Goal: Task Accomplishment & Management: Manage account settings

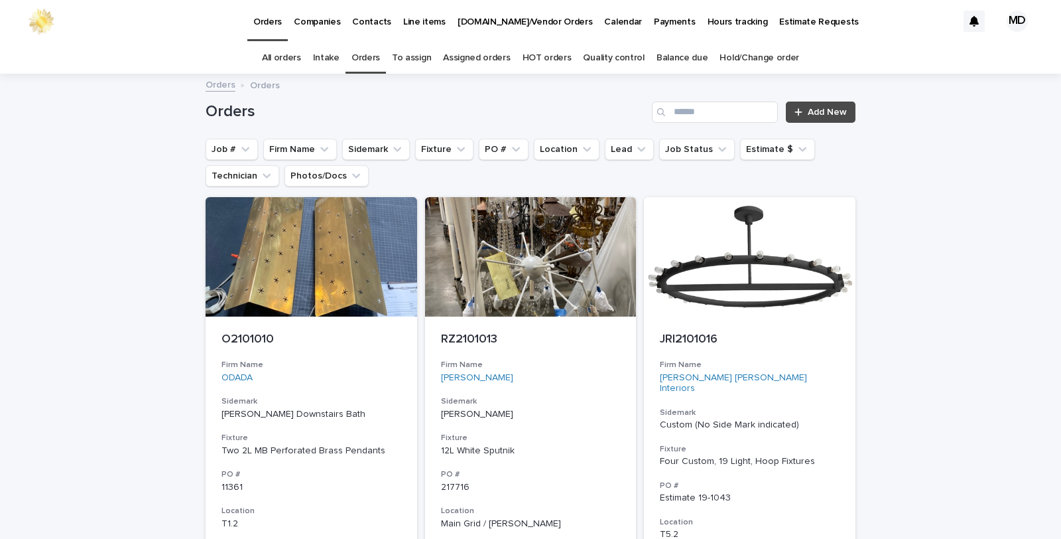
click at [364, 57] on link "Orders" at bounding box center [366, 57] width 29 height 31
click at [222, 145] on button "Job #" at bounding box center [232, 149] width 52 height 21
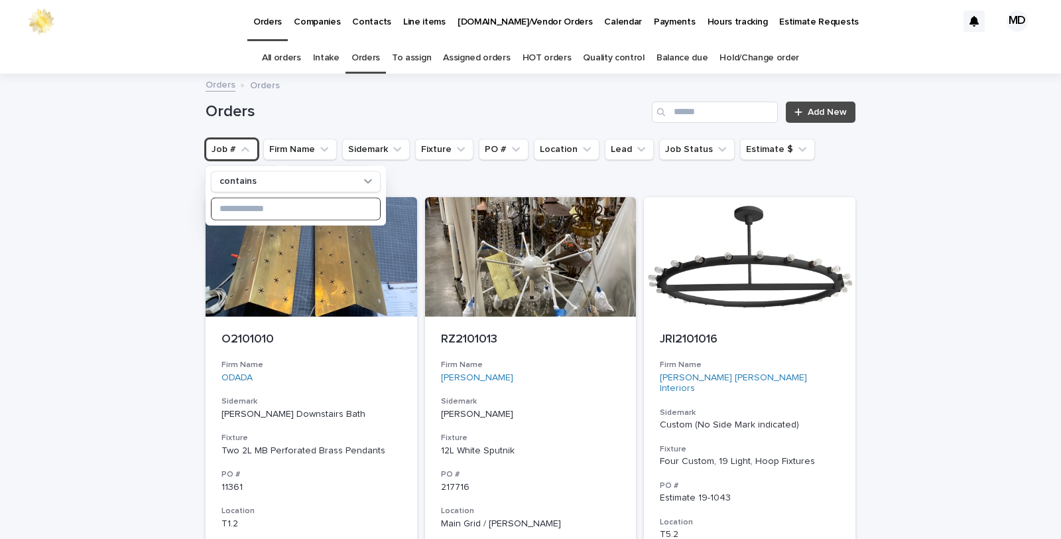
click at [243, 212] on input at bounding box center [296, 208] width 169 height 21
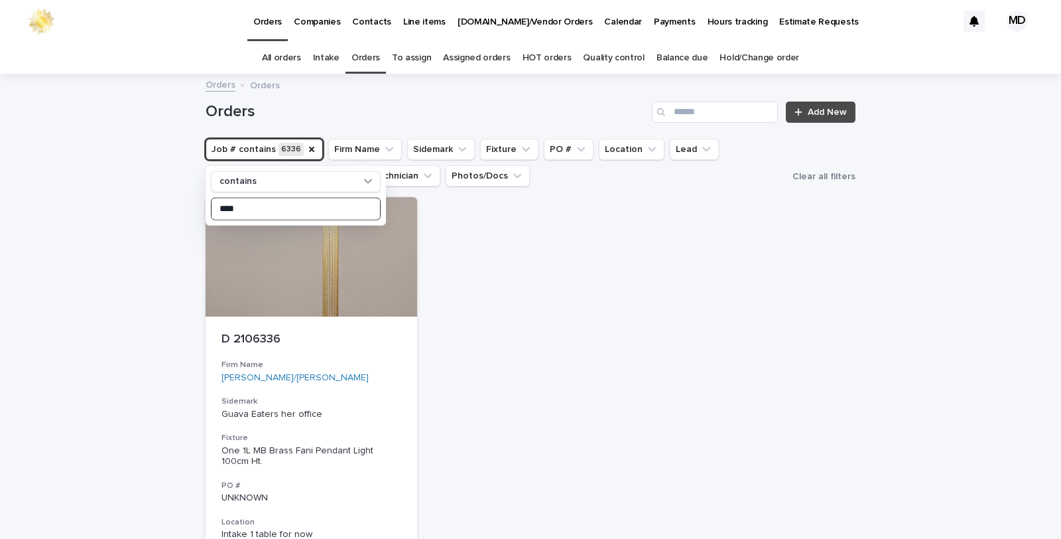
type input "****"
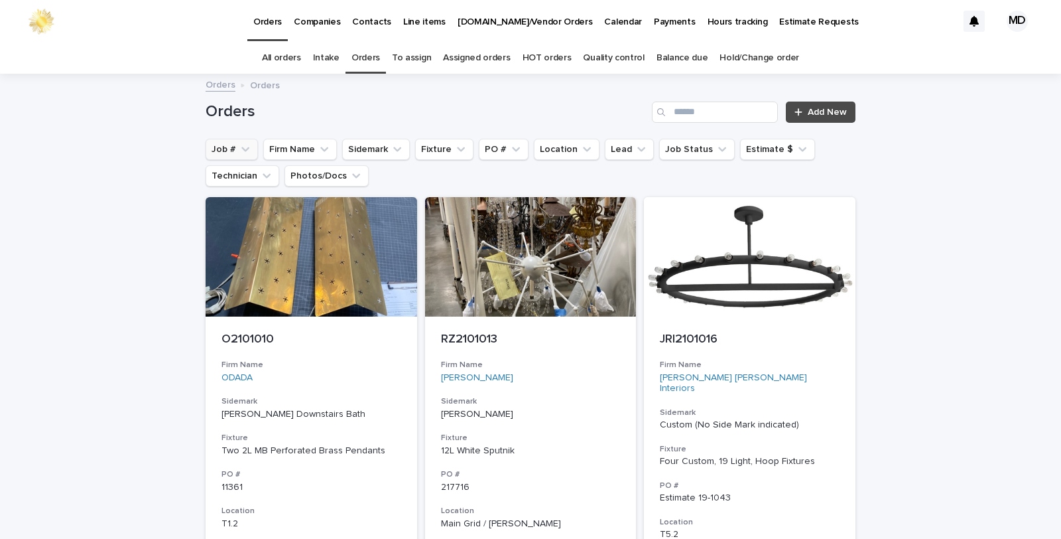
click at [221, 148] on button "Job #" at bounding box center [232, 149] width 52 height 21
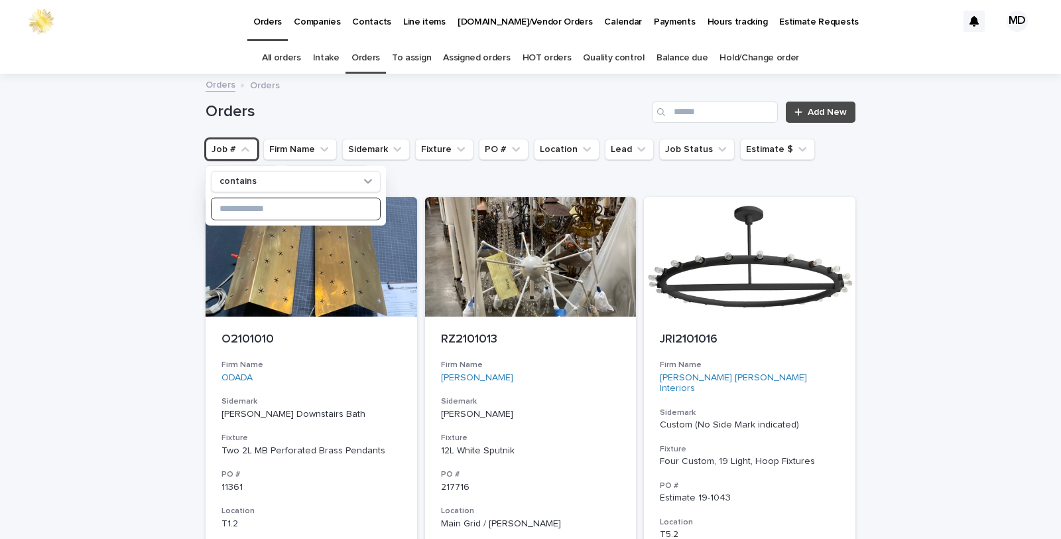
click at [220, 207] on input at bounding box center [296, 208] width 169 height 21
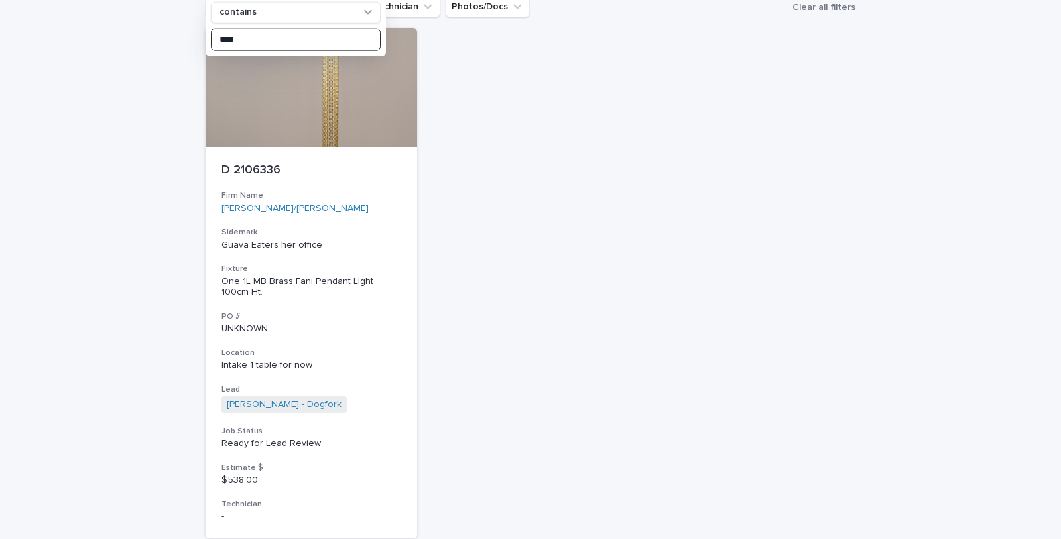
scroll to position [268, 0]
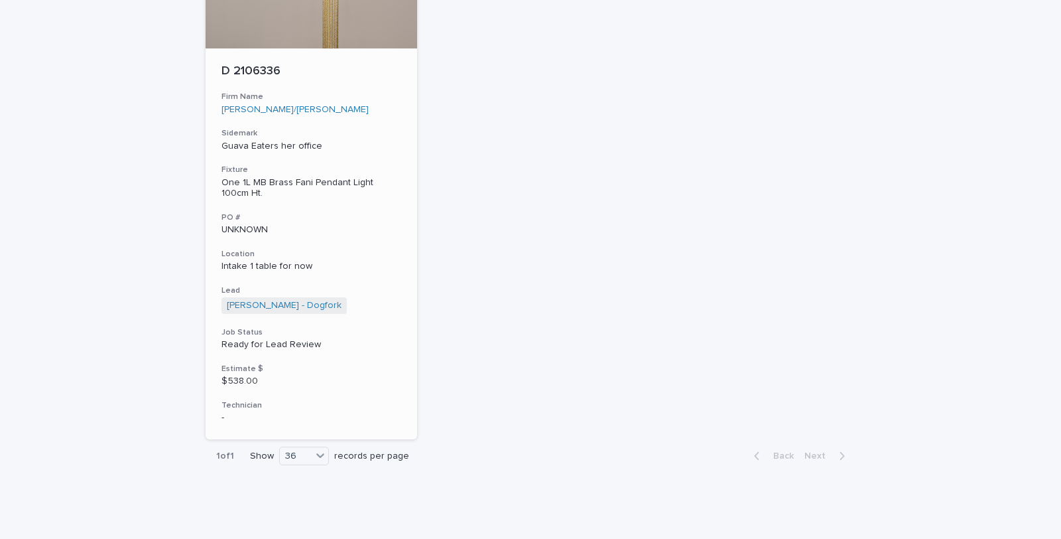
type input "****"
click at [287, 179] on div "One 1L MB Brass Fani Pendant Light 100cm Ht." at bounding box center [312, 188] width 180 height 23
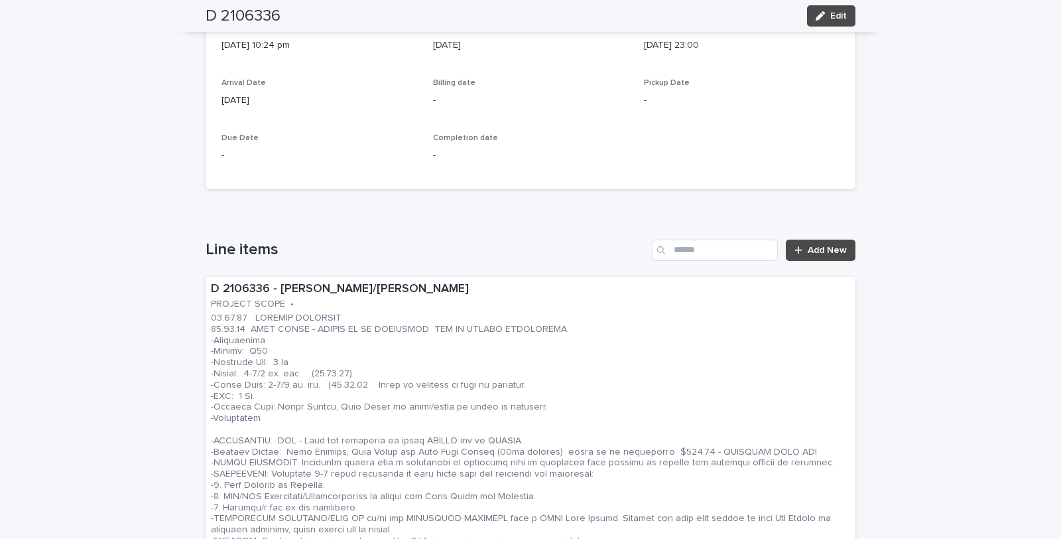
scroll to position [663, 0]
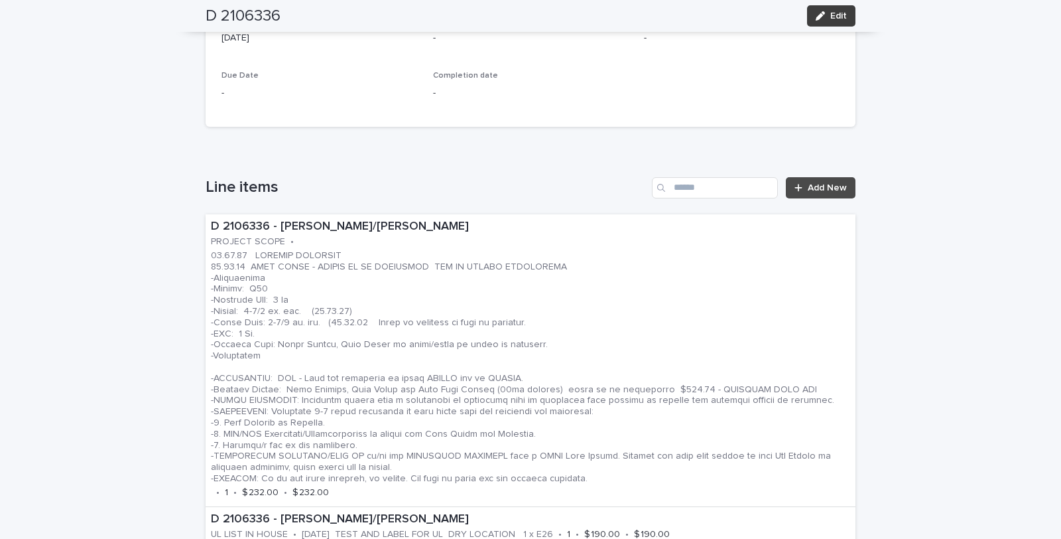
click at [839, 7] on button "Edit" at bounding box center [831, 15] width 48 height 21
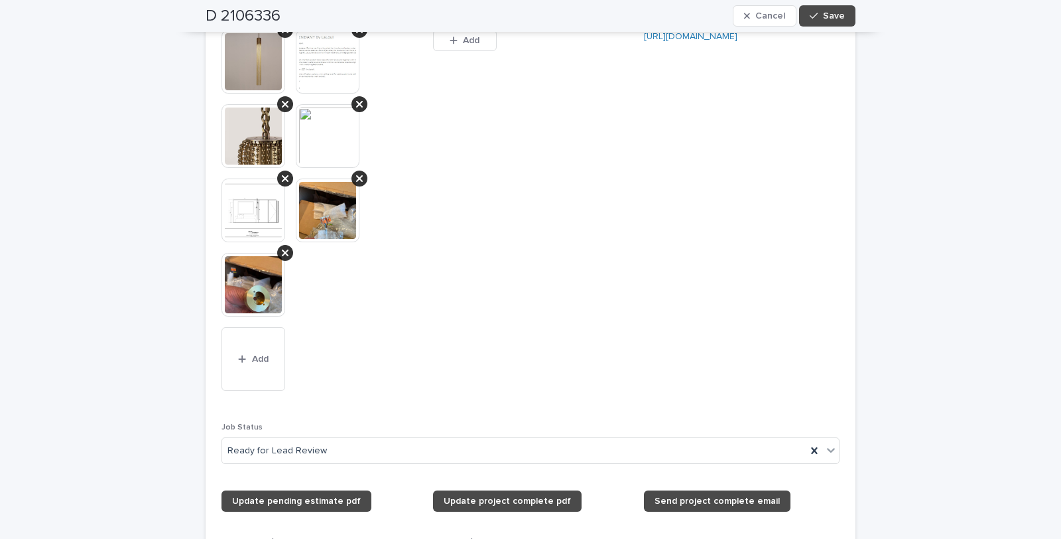
scroll to position [1621, 0]
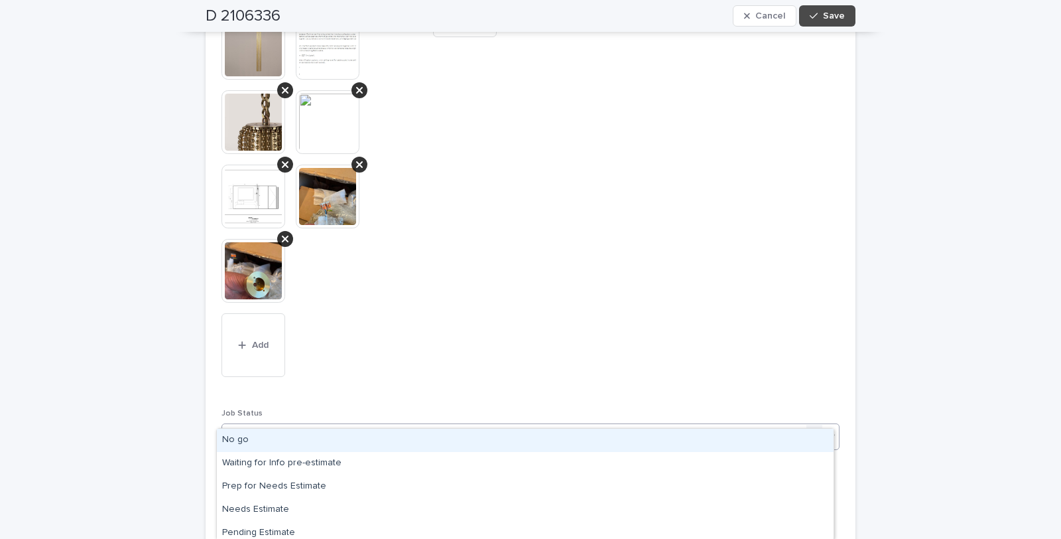
drag, startPoint x: 829, startPoint y: 413, endPoint x: 807, endPoint y: 413, distance: 21.9
click at [825, 429] on icon at bounding box center [831, 435] width 13 height 13
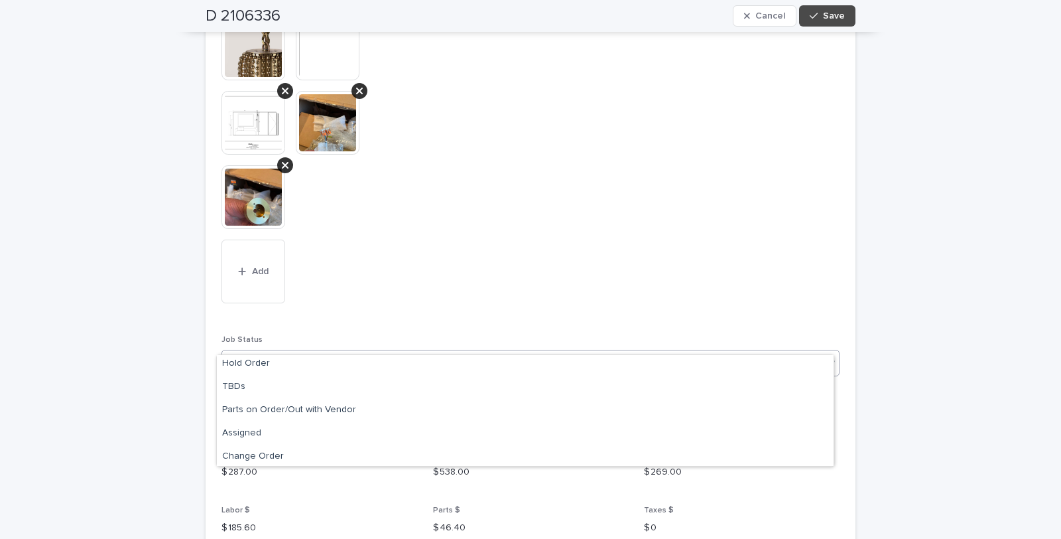
scroll to position [214, 0]
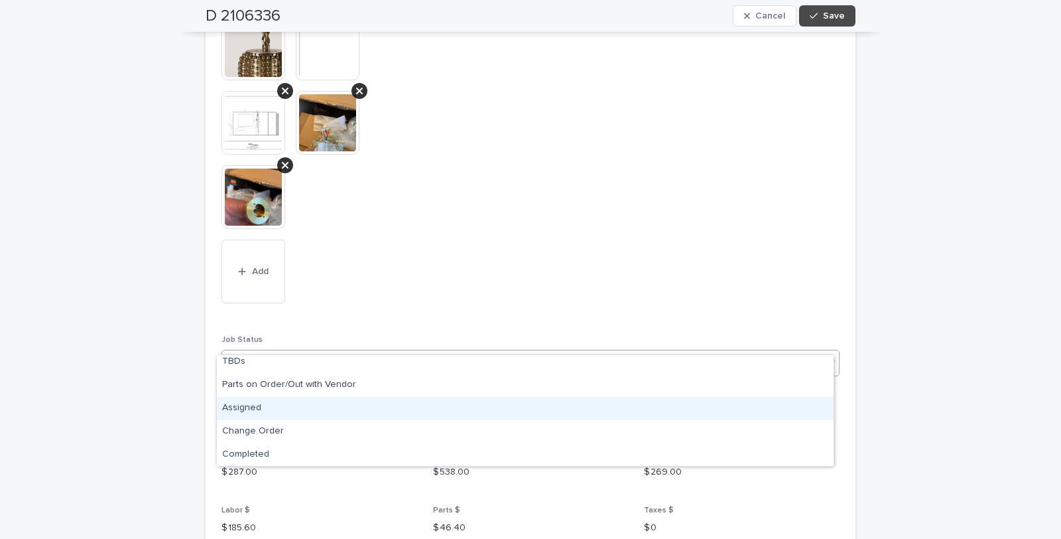
click at [243, 409] on div "Assigned" at bounding box center [525, 408] width 617 height 23
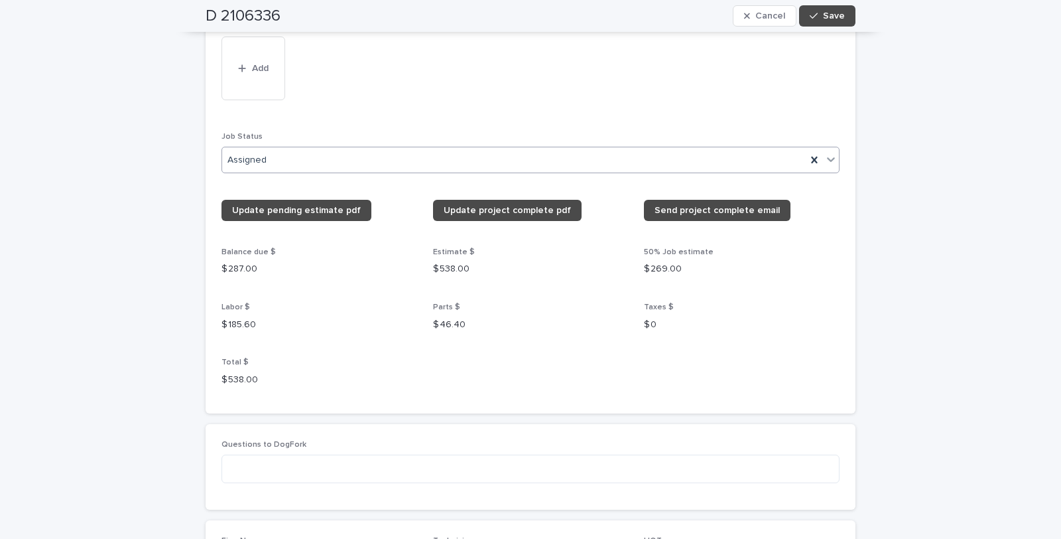
scroll to position [1990, 0]
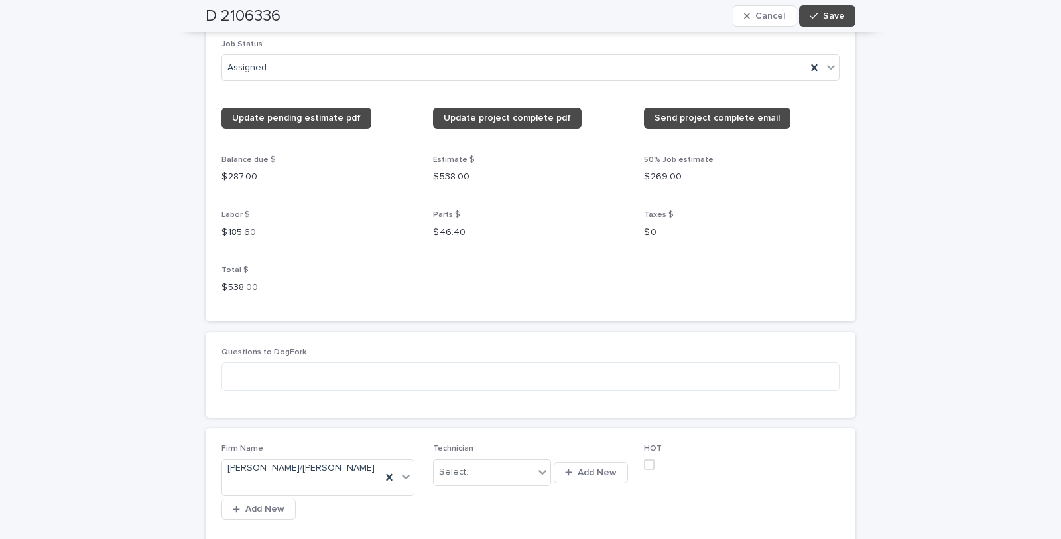
click at [655, 444] on p "HOT" at bounding box center [742, 448] width 196 height 9
click at [648, 444] on span "HOT" at bounding box center [653, 448] width 18 height 8
click at [645, 444] on span "HOT" at bounding box center [653, 448] width 18 height 8
drag, startPoint x: 651, startPoint y: 428, endPoint x: 664, endPoint y: 421, distance: 14.6
click at [661, 444] on p "HOT" at bounding box center [742, 448] width 196 height 9
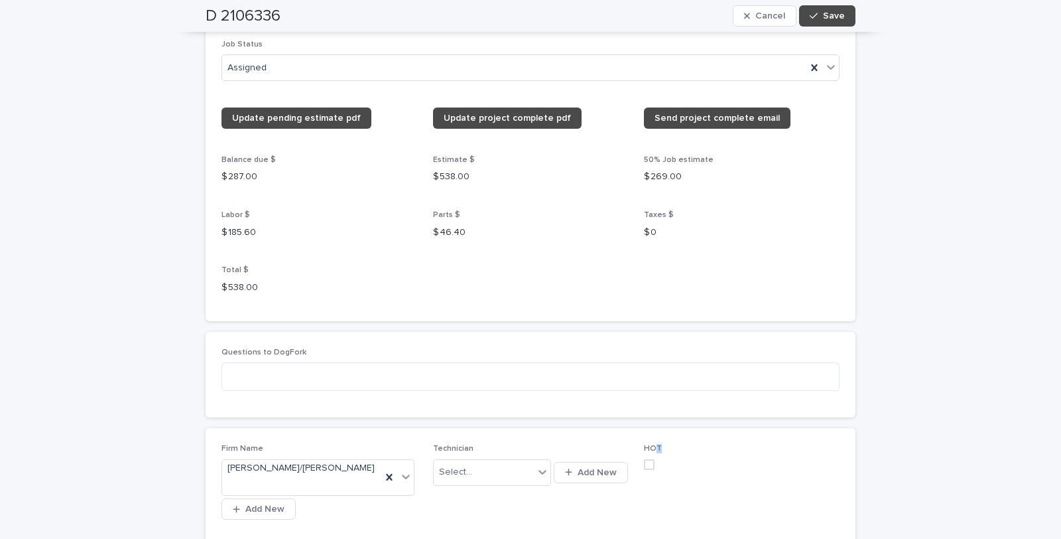
click at [679, 428] on div "Firm Name [PERSON_NAME]/[PERSON_NAME] Add New Technician Select... Add New HOT …" at bounding box center [531, 513] width 650 height 170
click at [657, 444] on p "HOT" at bounding box center [742, 448] width 196 height 9
drag, startPoint x: 657, startPoint y: 429, endPoint x: 631, endPoint y: 427, distance: 26.0
click at [644, 444] on p "HOT" at bounding box center [742, 448] width 196 height 9
click at [631, 444] on div "Firm Name [PERSON_NAME]/[PERSON_NAME] Add New Technician Select... Add New HOT …" at bounding box center [531, 513] width 618 height 138
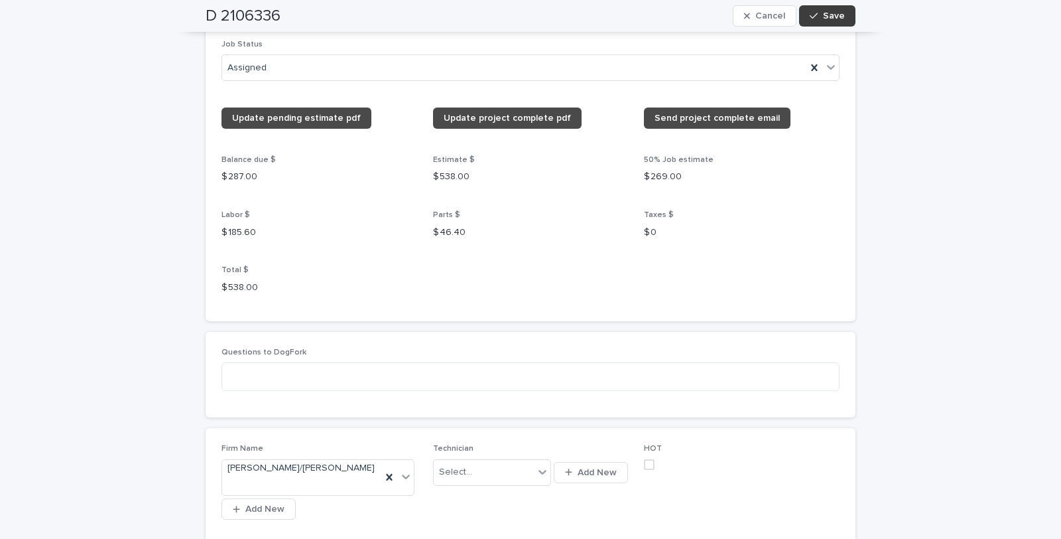
click at [812, 10] on button "Save" at bounding box center [827, 15] width 56 height 21
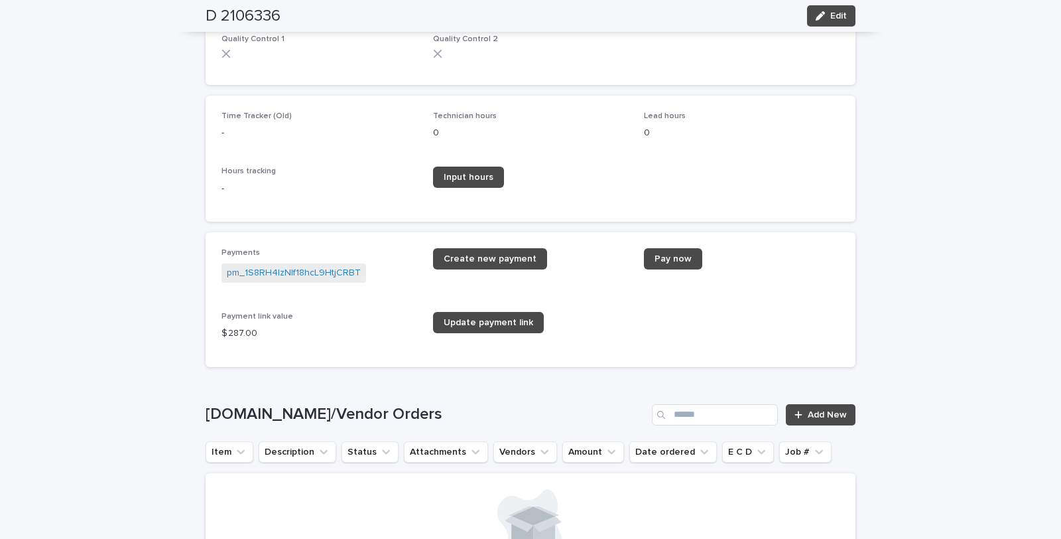
scroll to position [2112, 0]
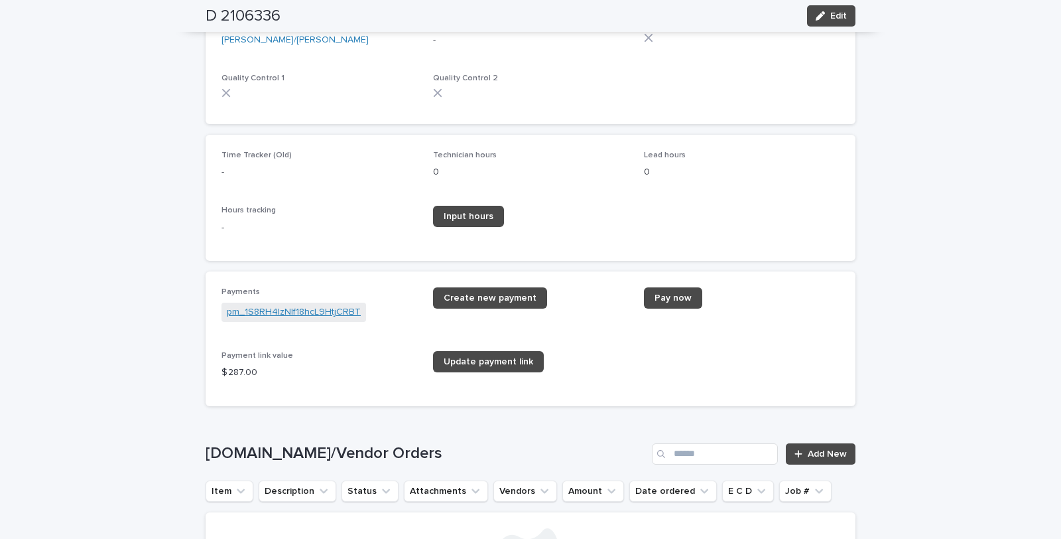
click at [289, 317] on link "pm_1S8RH4IzNIf18hcL9HtjCRBT" at bounding box center [294, 312] width 134 height 14
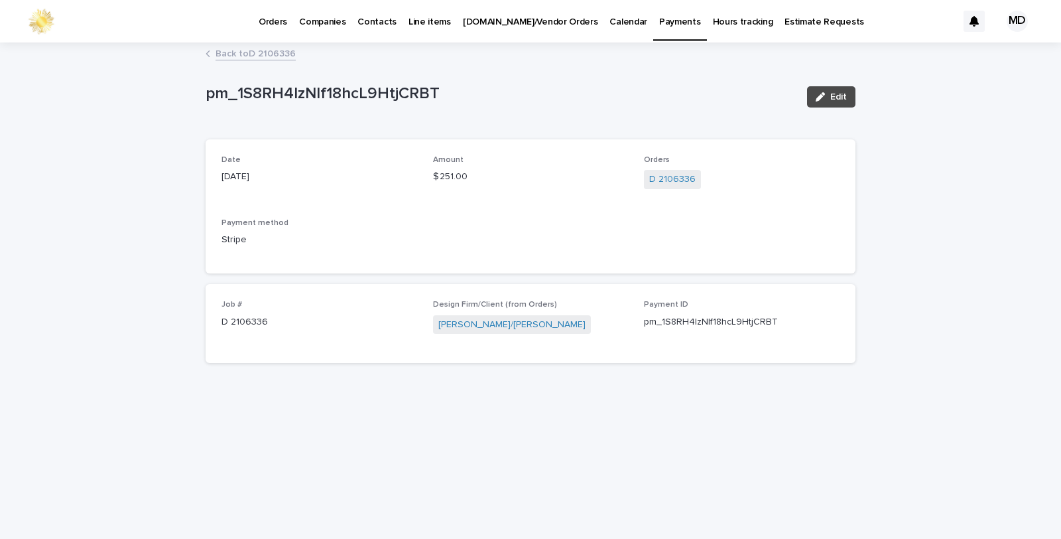
click at [267, 58] on link "Back to D 2106336" at bounding box center [256, 52] width 80 height 15
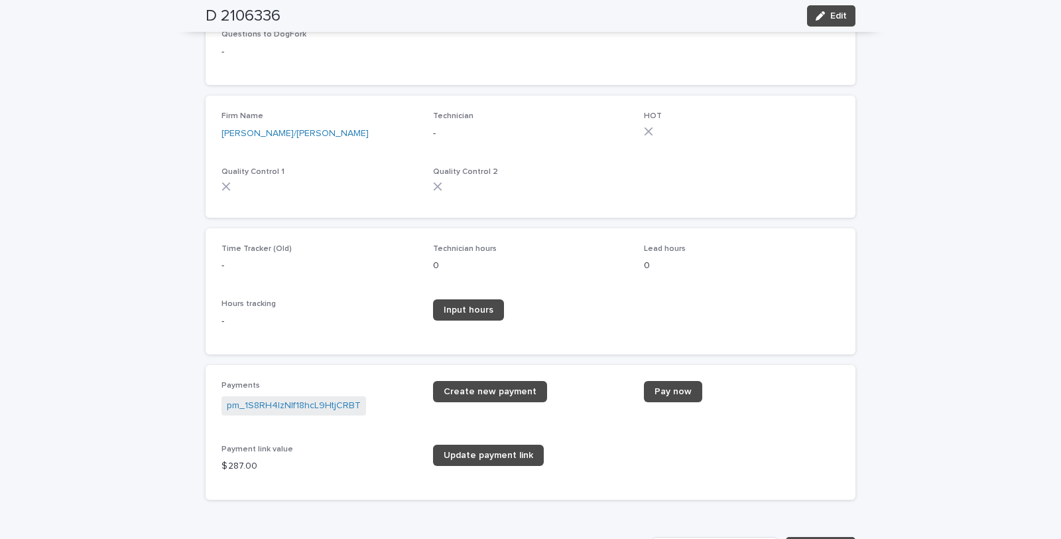
scroll to position [2033, 0]
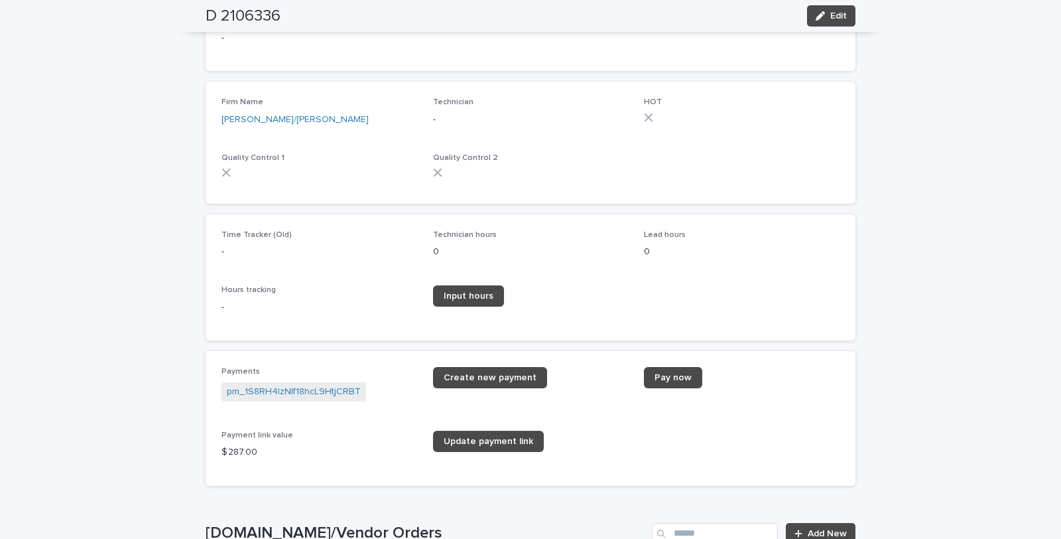
click at [473, 127] on p "-" at bounding box center [531, 120] width 196 height 14
click at [480, 127] on p "-" at bounding box center [531, 120] width 196 height 14
click at [819, 16] on icon "button" at bounding box center [820, 15] width 9 height 9
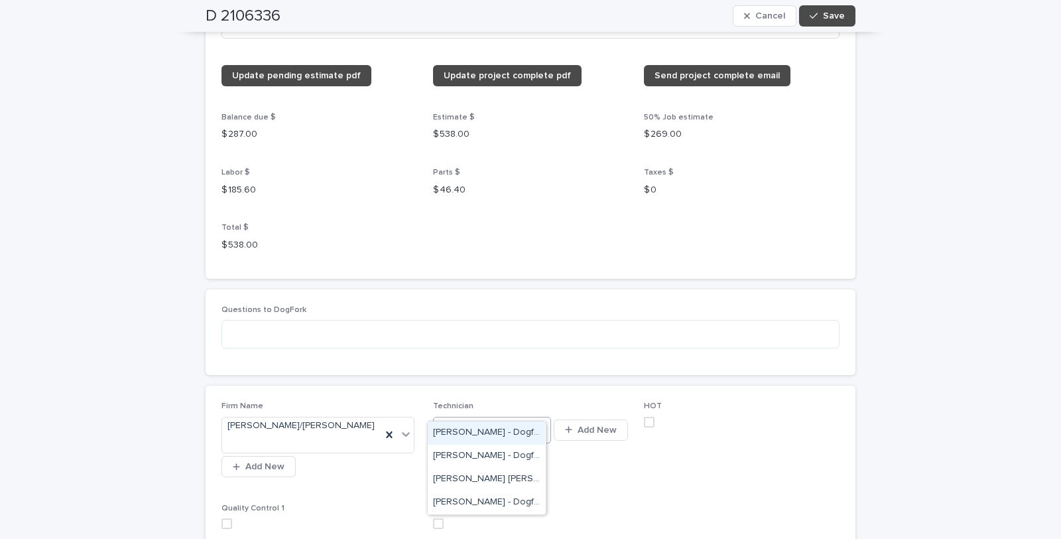
click at [536, 423] on icon at bounding box center [542, 429] width 13 height 13
click at [472, 500] on div "[PERSON_NAME] - Dogfork - Technician" at bounding box center [486, 502] width 117 height 23
click at [645, 417] on span at bounding box center [649, 422] width 11 height 11
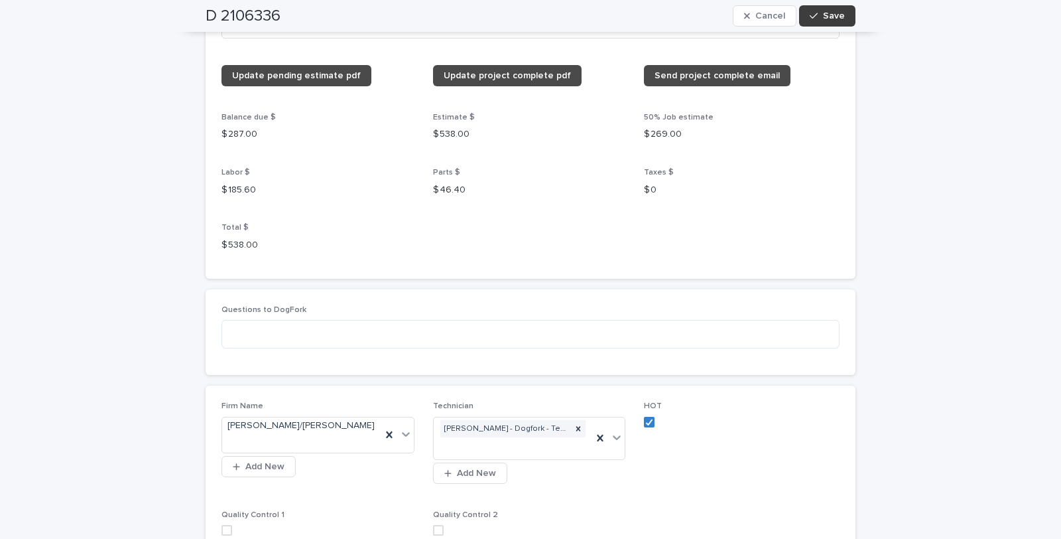
drag, startPoint x: 808, startPoint y: 12, endPoint x: 638, endPoint y: 25, distance: 170.3
click at [805, 13] on button "Save" at bounding box center [827, 15] width 56 height 21
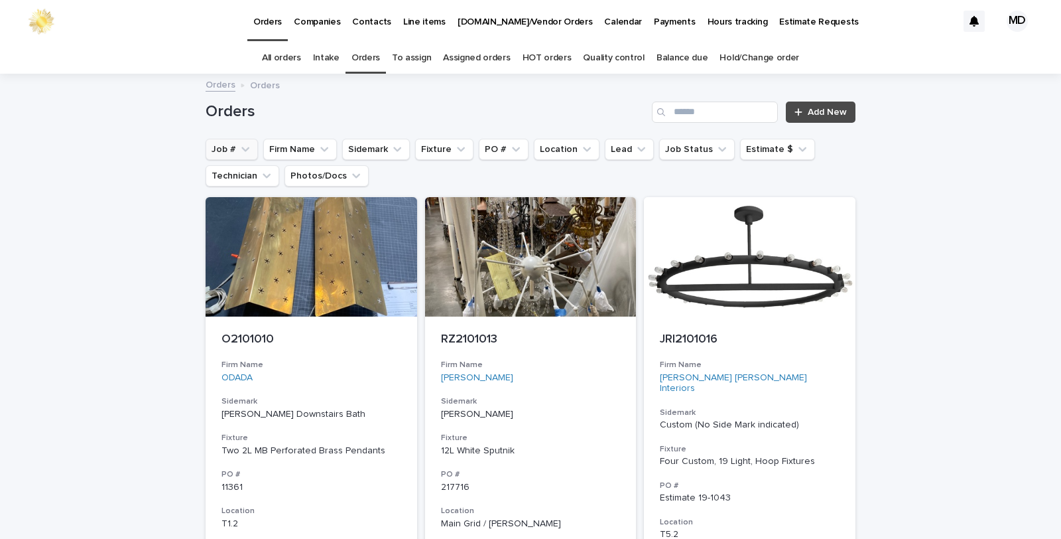
click at [214, 140] on button "Job #" at bounding box center [232, 149] width 52 height 21
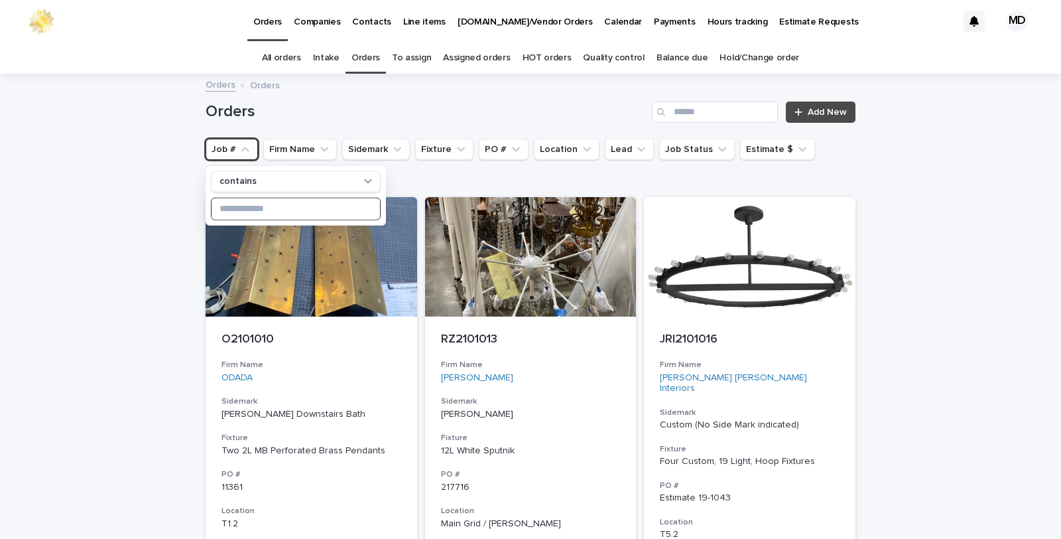
click at [217, 204] on input at bounding box center [296, 208] width 169 height 21
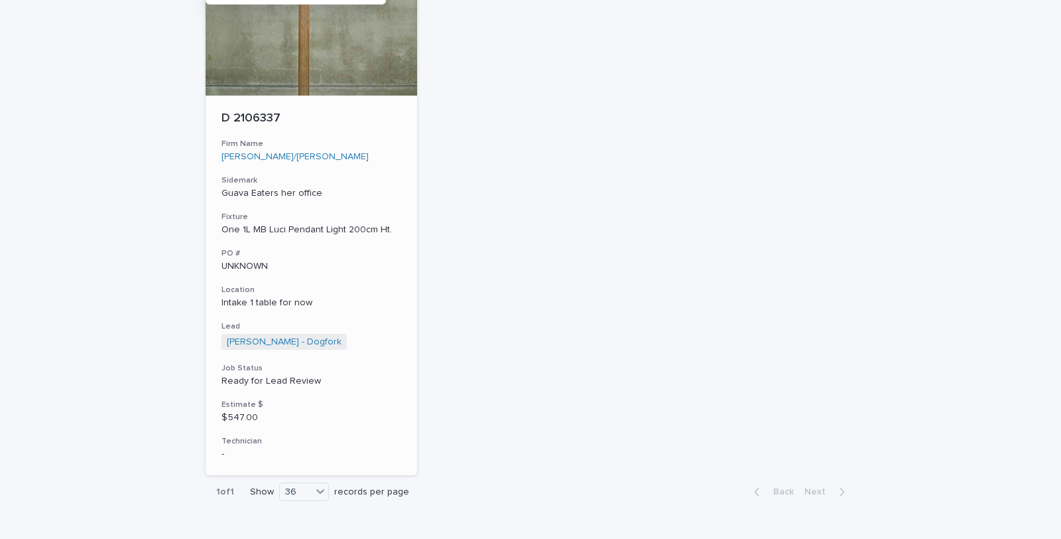
scroll to position [257, 0]
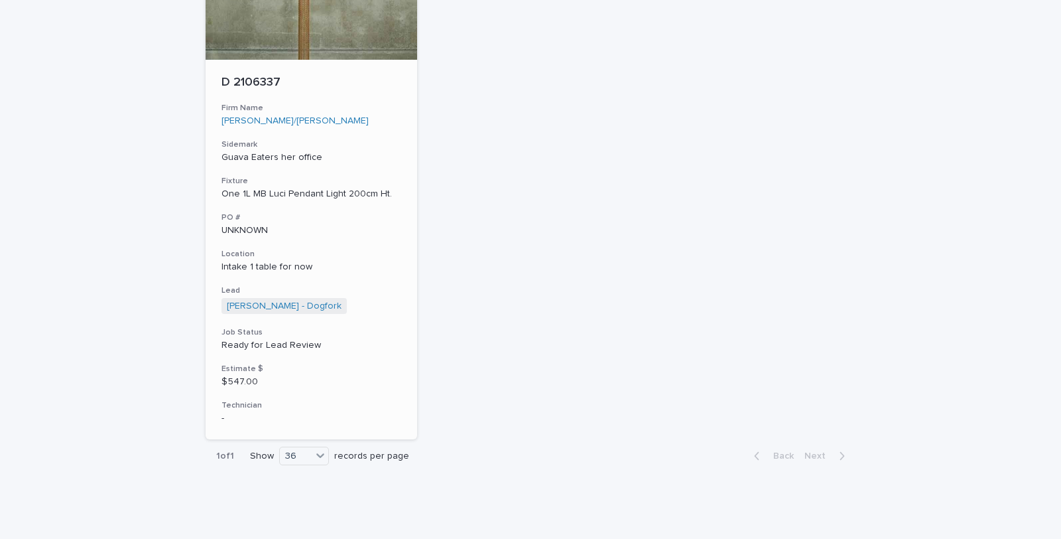
type input "****"
drag, startPoint x: 259, startPoint y: 183, endPoint x: 267, endPoint y: 194, distance: 13.8
click at [267, 194] on div "One 1L MB Luci Pendant Light 200cm Ht." at bounding box center [312, 193] width 180 height 11
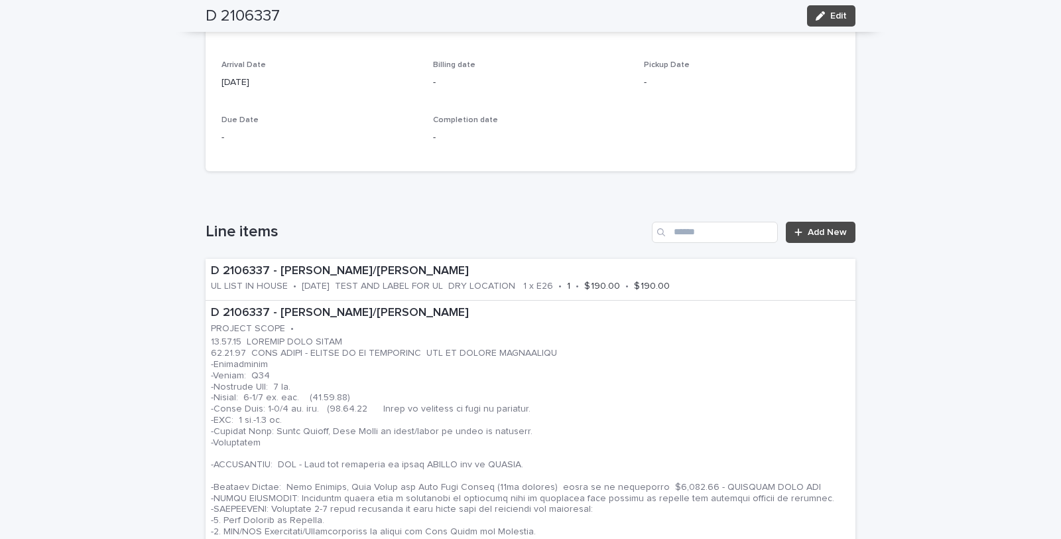
scroll to position [663, 0]
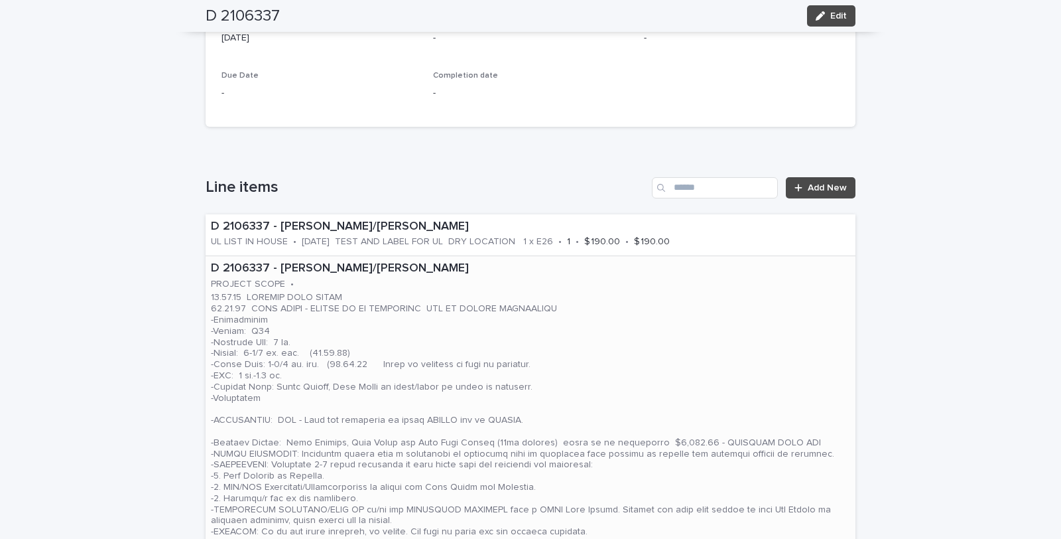
drag, startPoint x: 832, startPoint y: 8, endPoint x: 440, endPoint y: 363, distance: 528.4
click at [832, 13] on button "Edit" at bounding box center [831, 15] width 48 height 21
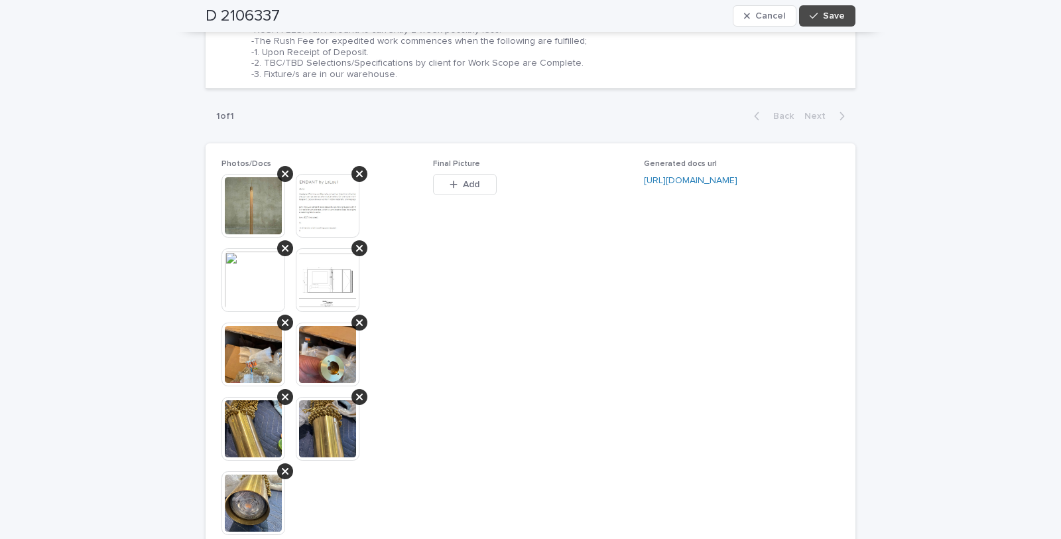
scroll to position [1916, 0]
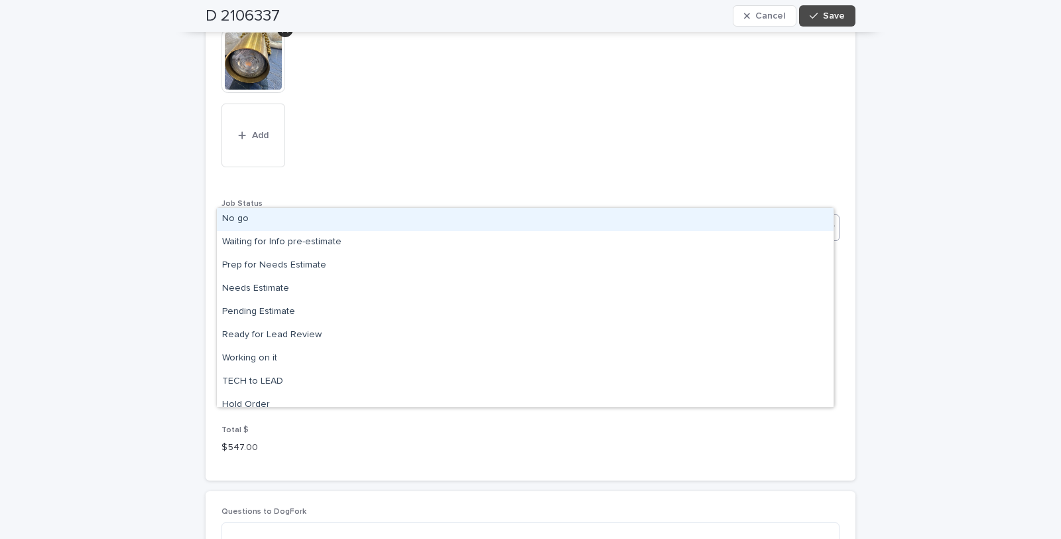
click at [825, 220] on icon at bounding box center [831, 226] width 13 height 13
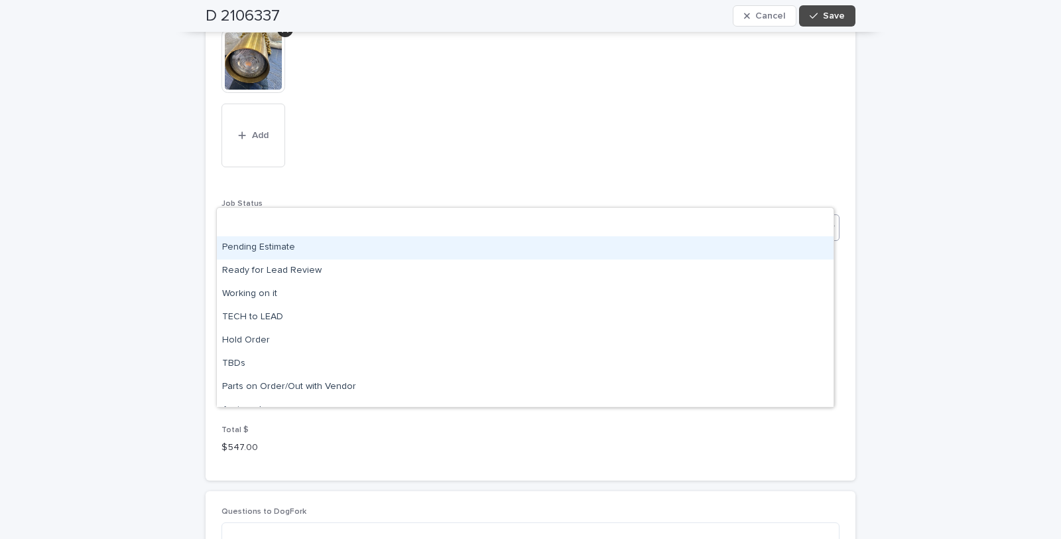
scroll to position [126, 0]
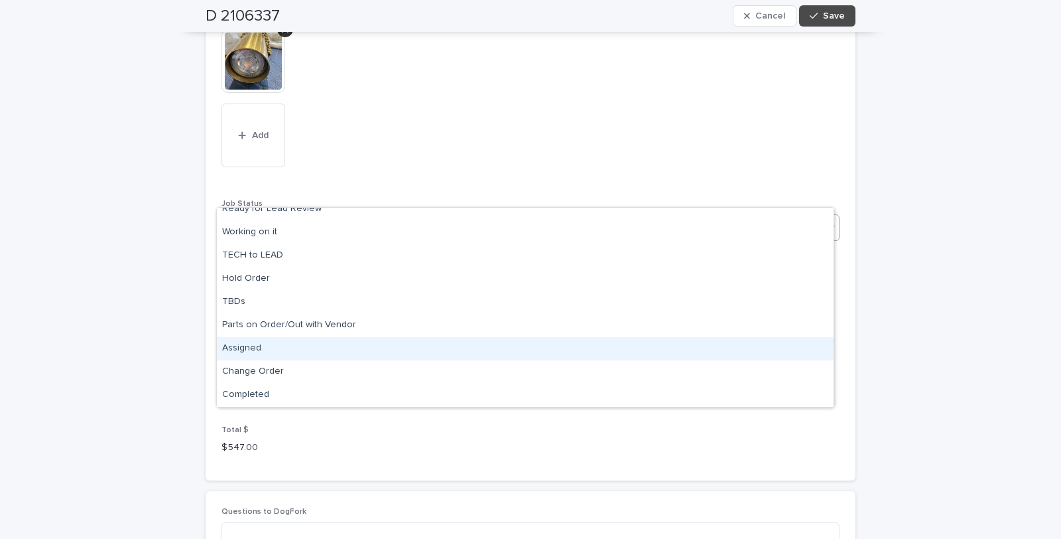
click at [241, 347] on div "Assigned" at bounding box center [525, 348] width 617 height 23
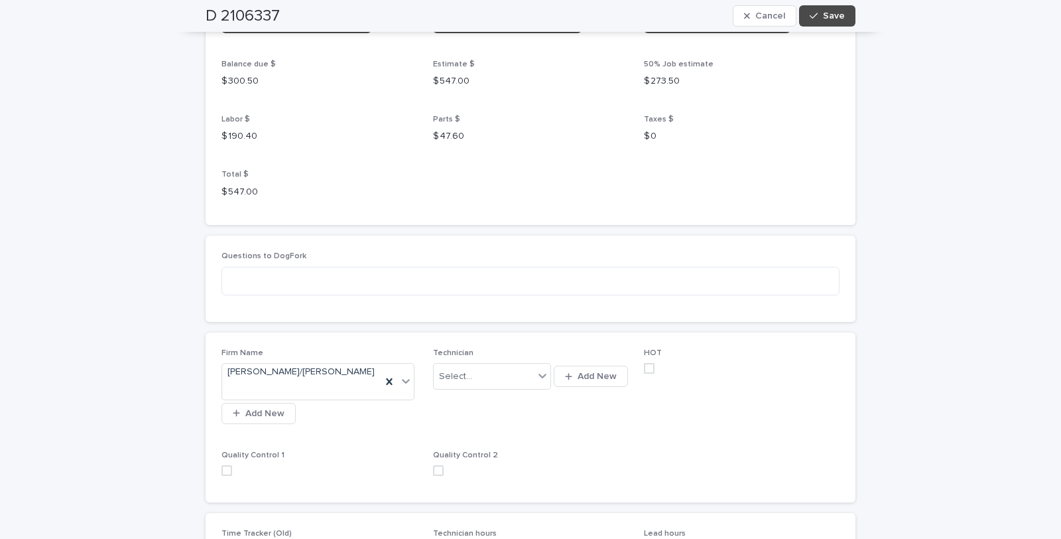
scroll to position [2211, 0]
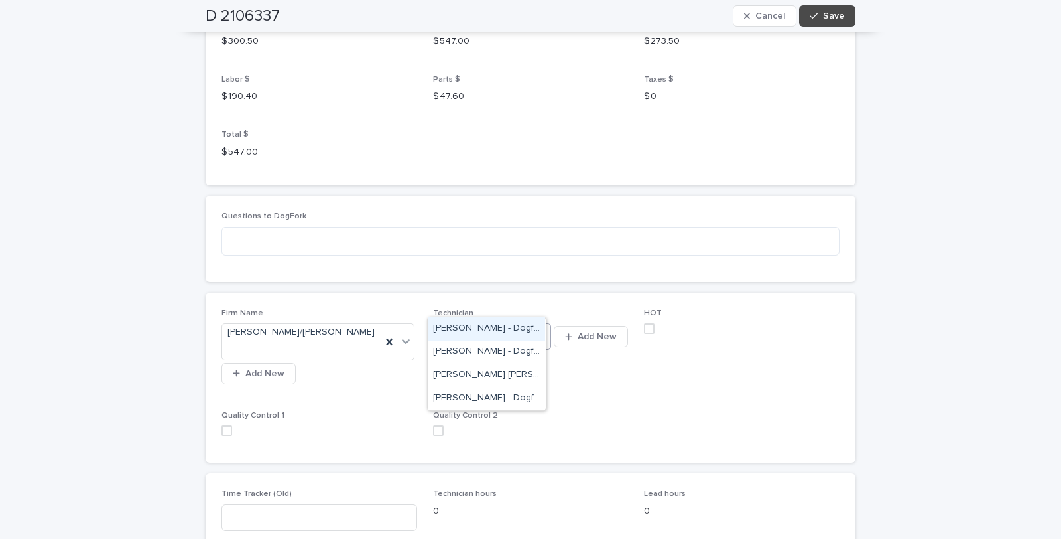
click at [537, 329] on icon at bounding box center [542, 335] width 13 height 13
drag, startPoint x: 486, startPoint y: 399, endPoint x: 483, endPoint y: 391, distance: 8.4
click at [485, 395] on div "[PERSON_NAME] - Dogfork - Technician" at bounding box center [486, 398] width 117 height 23
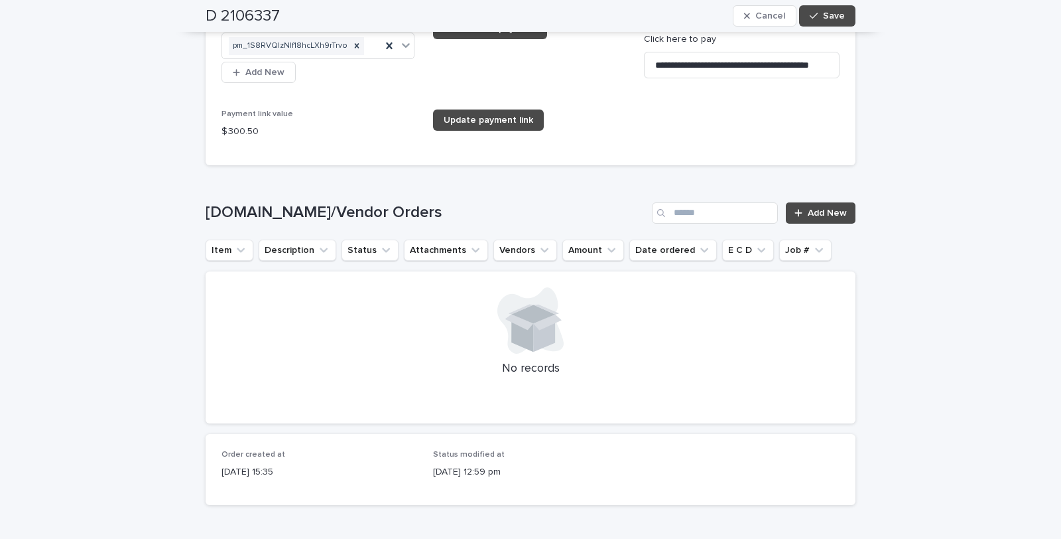
scroll to position [2864, 0]
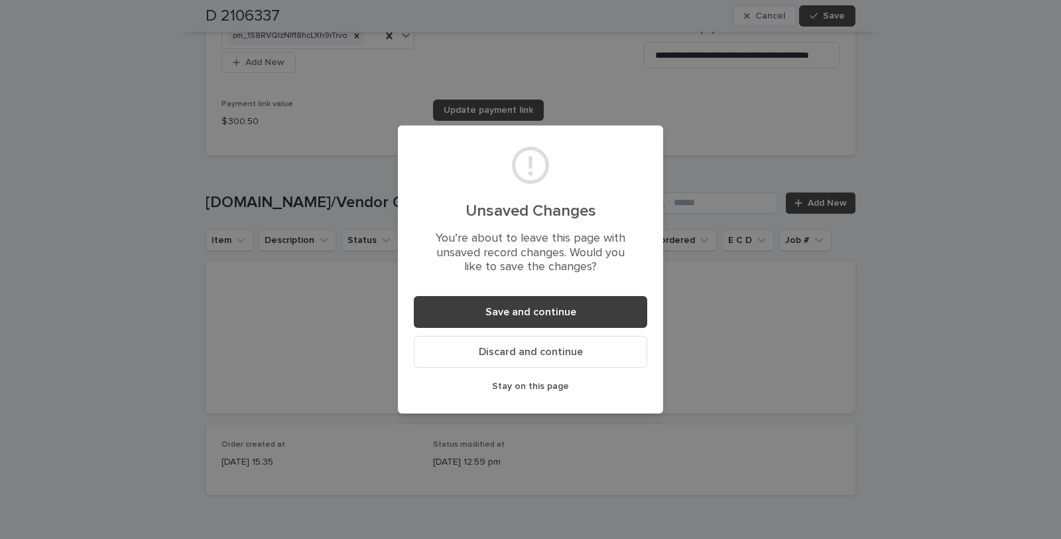
click at [564, 306] on span "Save and continue" at bounding box center [531, 311] width 91 height 11
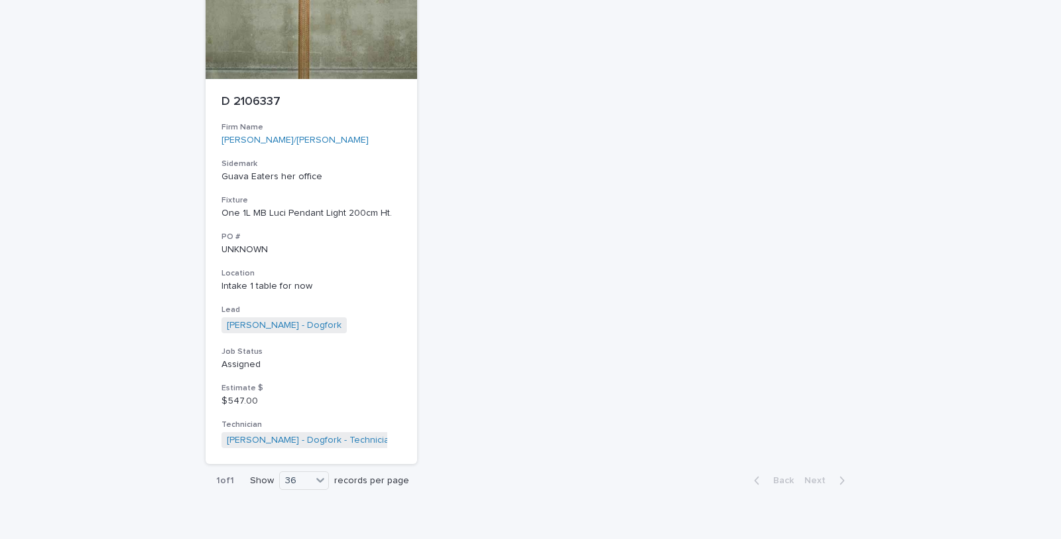
scroll to position [262, 0]
